Goal: Transaction & Acquisition: Subscribe to service/newsletter

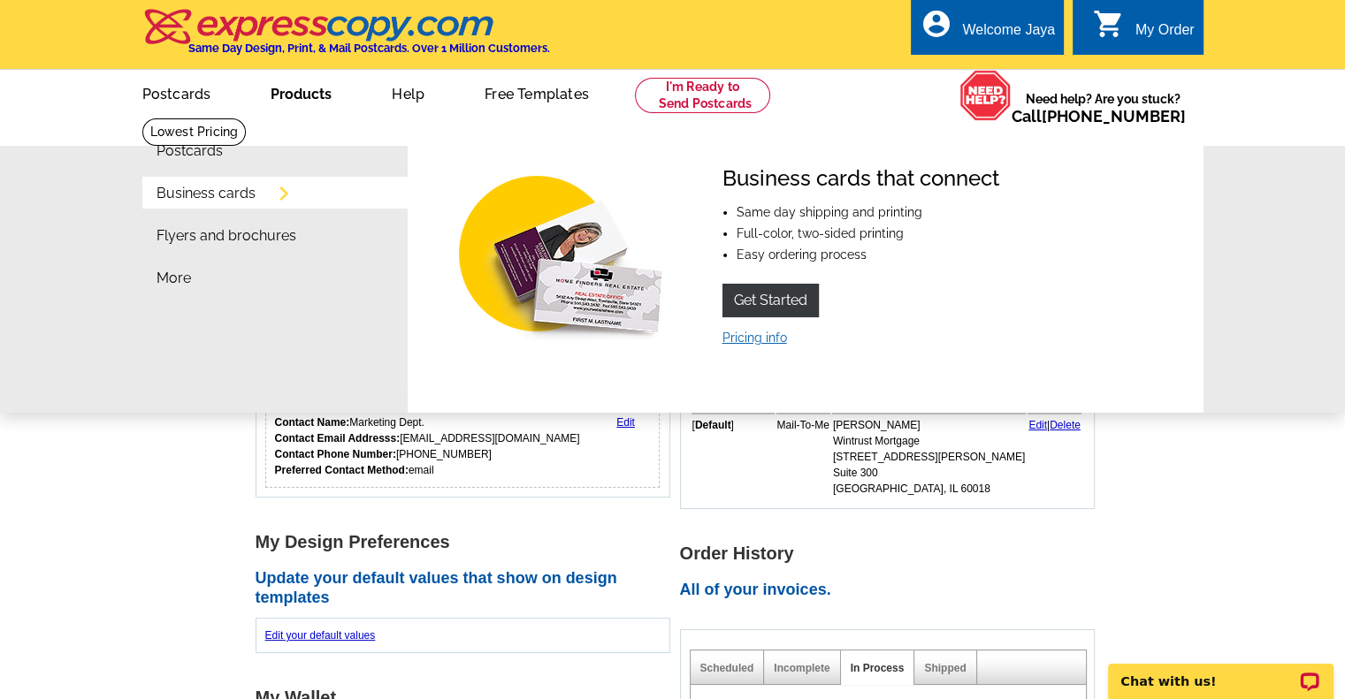
click at [746, 343] on link "Pricing info" at bounding box center [754, 338] width 65 height 14
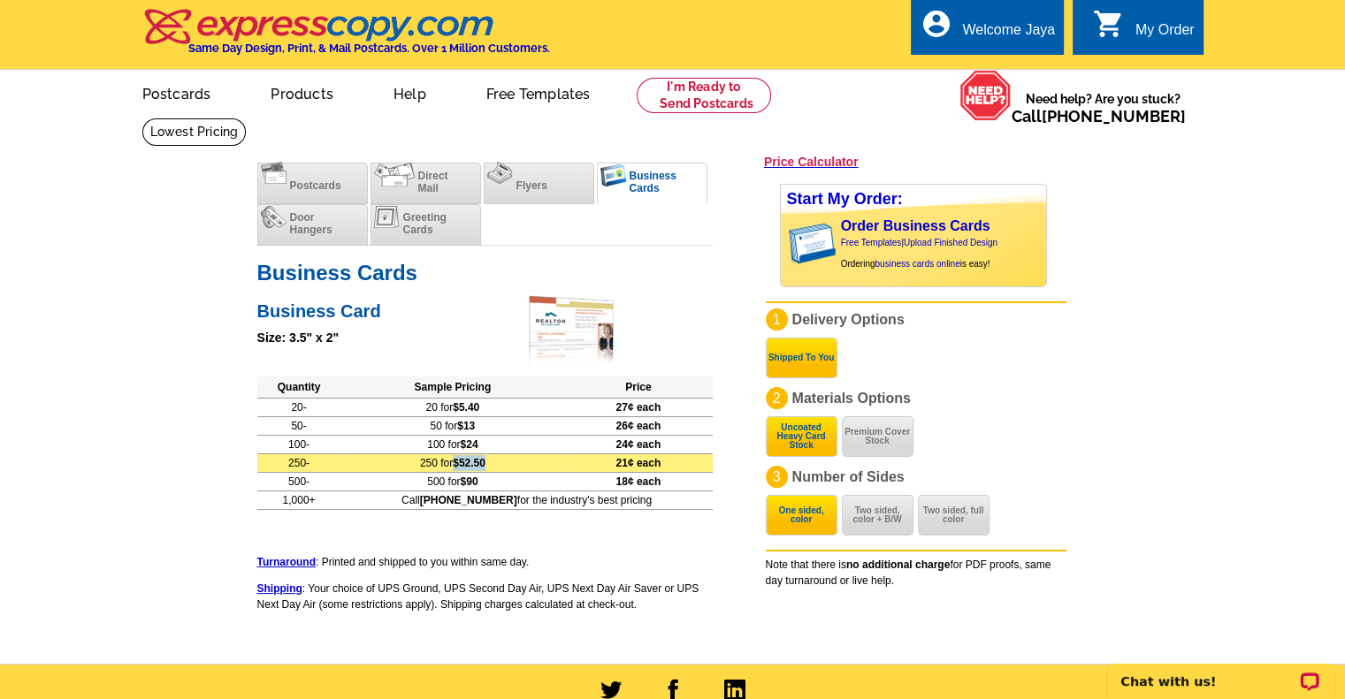
drag, startPoint x: 516, startPoint y: 461, endPoint x: 470, endPoint y: 467, distance: 45.5
click at [470, 467] on td "250 for $52.50" at bounding box center [452, 463] width 223 height 19
copy span "$52.50"
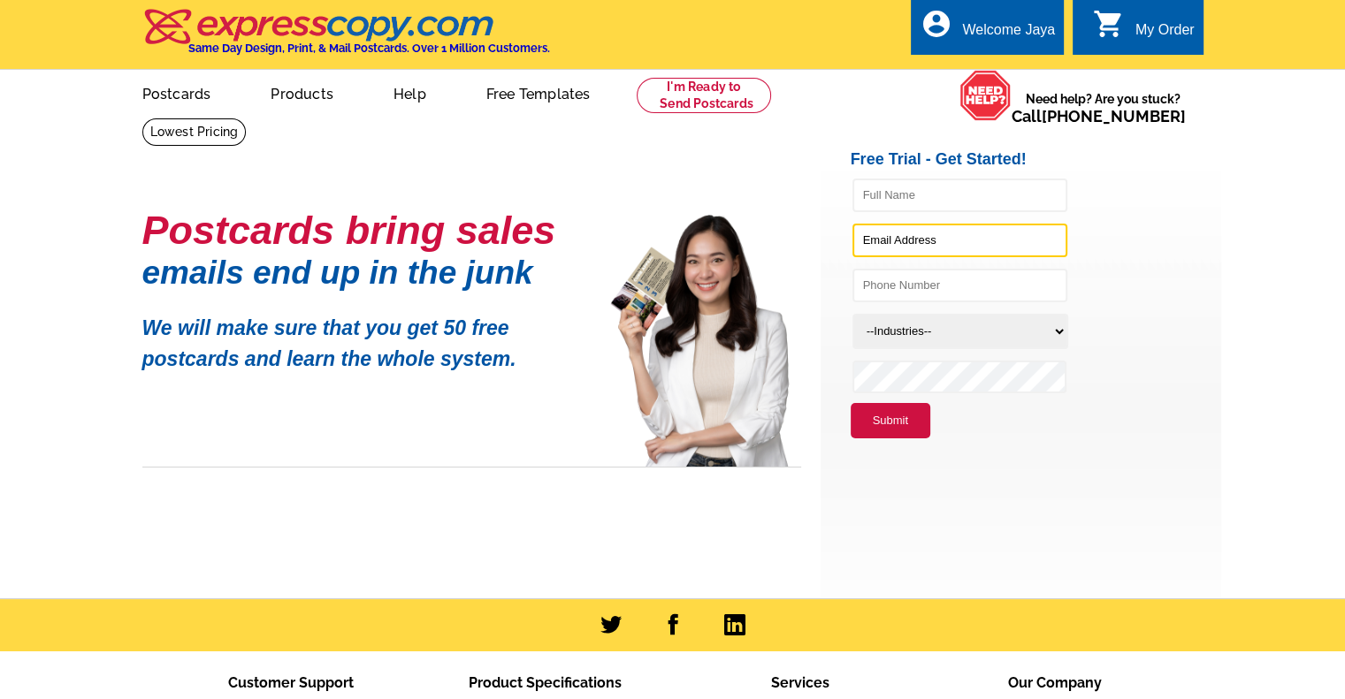
type input "[EMAIL_ADDRESS][DOMAIN_NAME]"
